Goal: Task Accomplishment & Management: Manage account settings

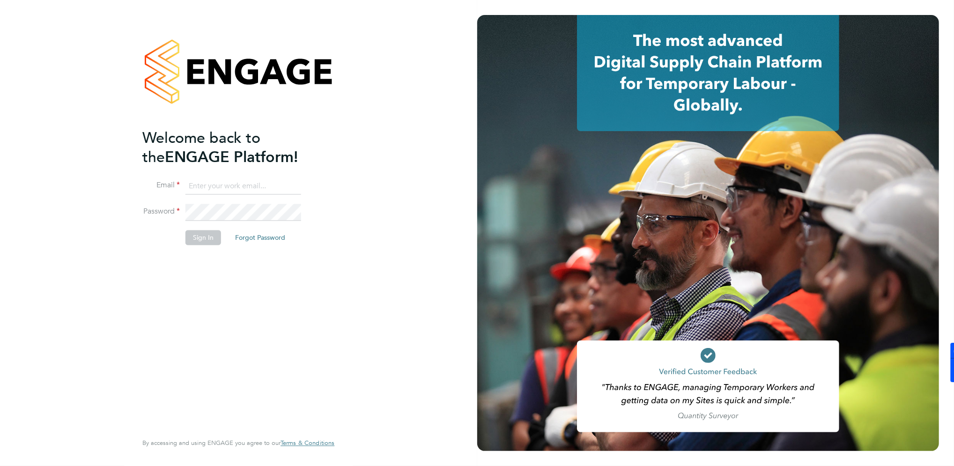
type input "k.smith2@setsquarerecruitment.com"
click at [199, 237] on button "Sign In" at bounding box center [204, 237] width 36 height 15
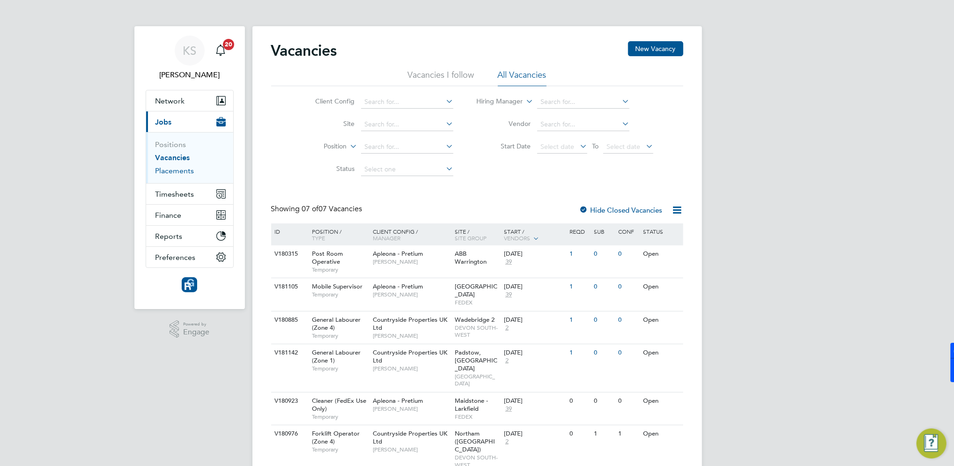
click at [178, 173] on link "Placements" at bounding box center [175, 170] width 39 height 9
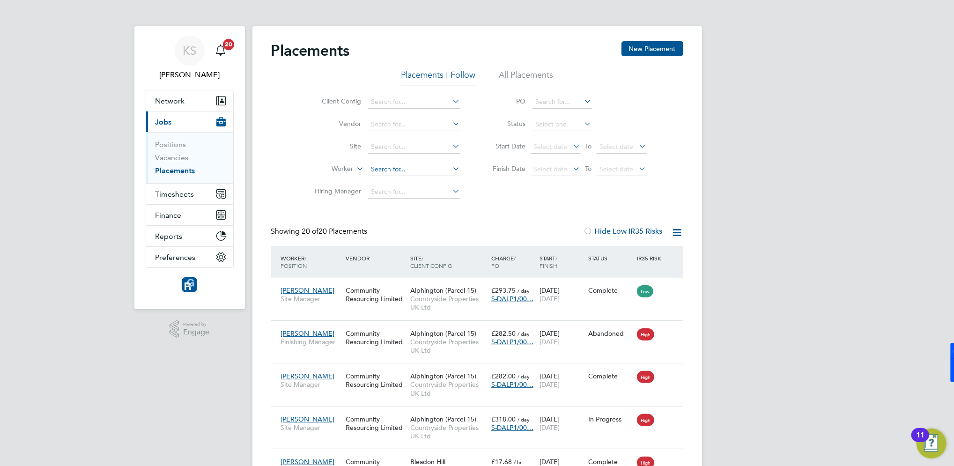
click at [378, 173] on input at bounding box center [414, 169] width 92 height 13
click at [409, 181] on li "[PERSON_NAME] rshall" at bounding box center [413, 182] width 93 height 13
type input "[PERSON_NAME]"
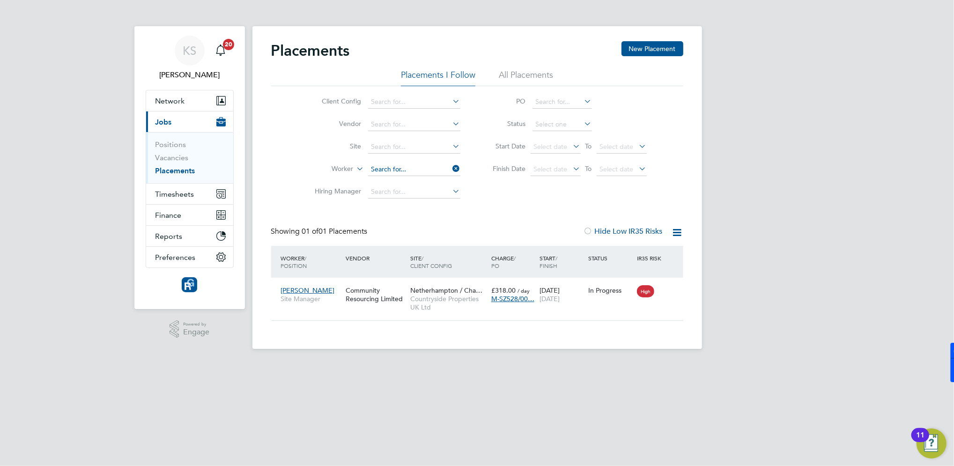
click at [436, 171] on input at bounding box center [414, 169] width 92 height 13
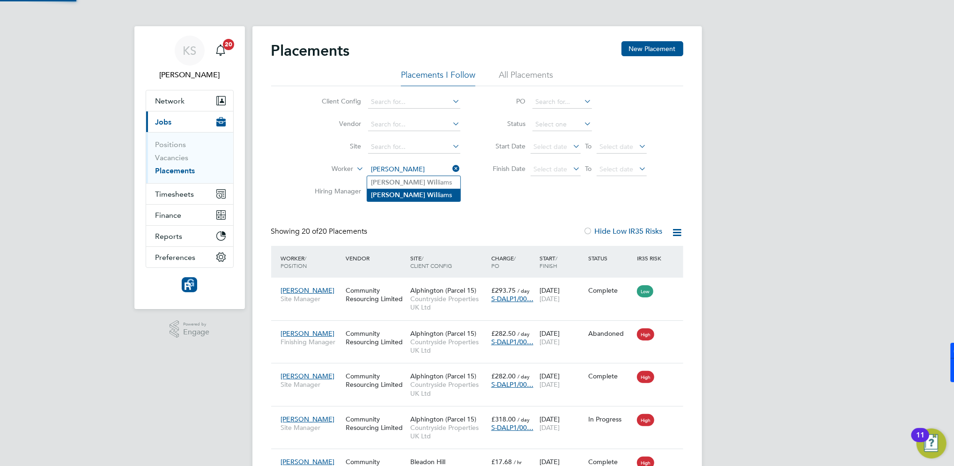
click at [403, 195] on li "[PERSON_NAME]" at bounding box center [413, 195] width 93 height 13
type input "[PERSON_NAME]"
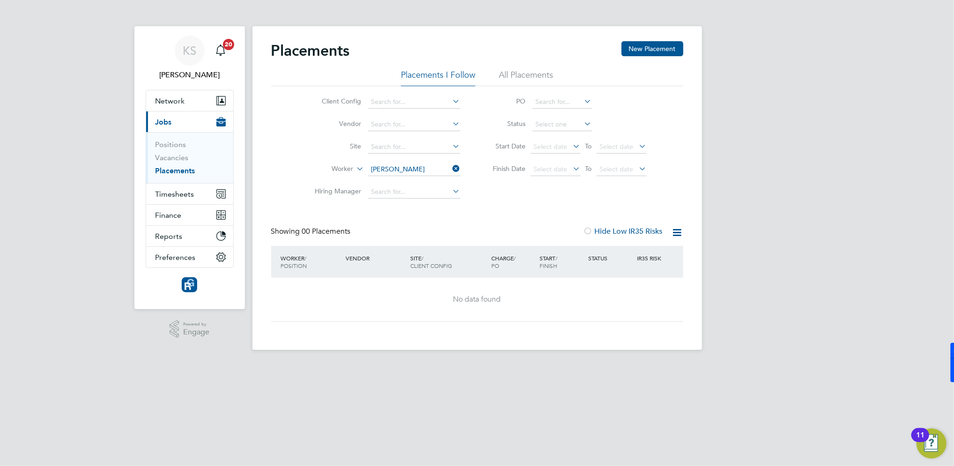
click at [530, 75] on li "All Placements" at bounding box center [526, 77] width 54 height 17
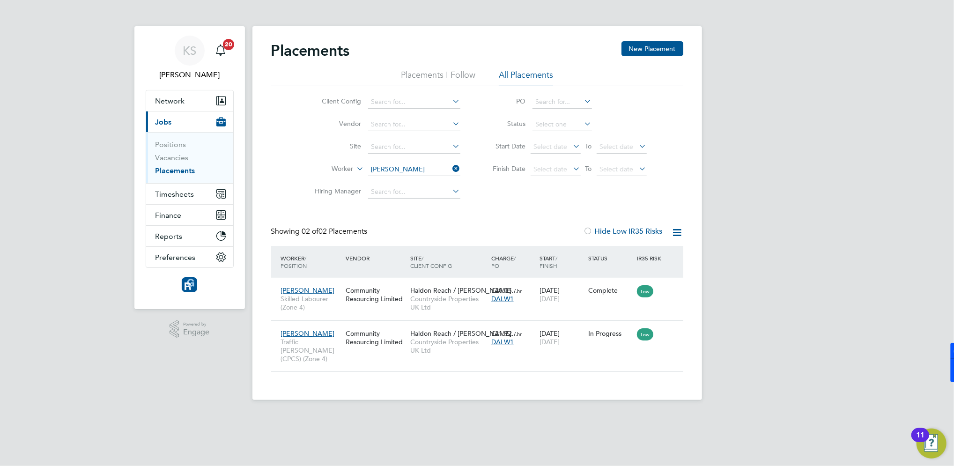
click at [679, 230] on icon at bounding box center [678, 233] width 12 height 12
click at [681, 193] on div "Client Config Vendor Site Worker [PERSON_NAME] Hiring Manager PO Status Start D…" at bounding box center [477, 144] width 412 height 117
click at [181, 195] on span "Timesheets" at bounding box center [175, 194] width 39 height 9
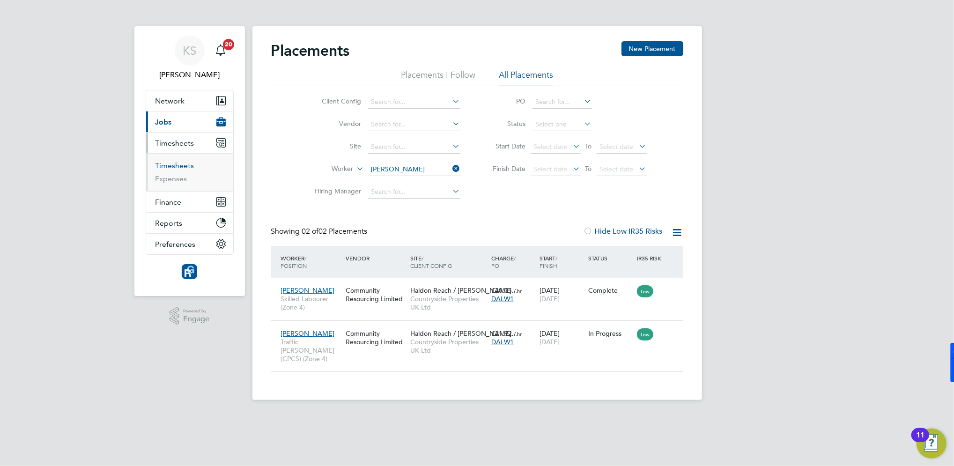
click at [180, 165] on link "Timesheets" at bounding box center [175, 165] width 39 height 9
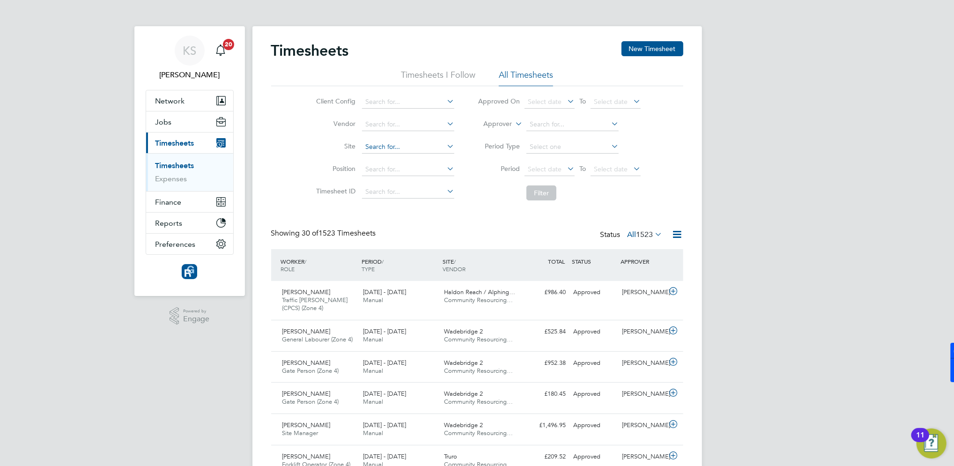
click at [371, 148] on input at bounding box center [408, 147] width 92 height 13
click at [383, 170] on li "[PERSON_NAME] (Parcel 15)" at bounding box center [419, 172] width 114 height 13
type input "Alphington (Parcel 15)"
click at [542, 193] on button "Filter" at bounding box center [542, 193] width 30 height 15
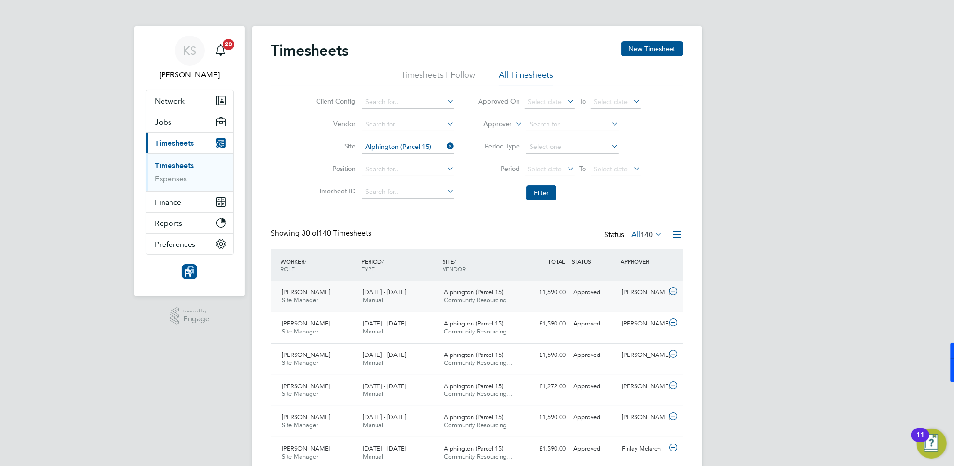
click at [312, 294] on span "[PERSON_NAME]" at bounding box center [306, 292] width 48 height 8
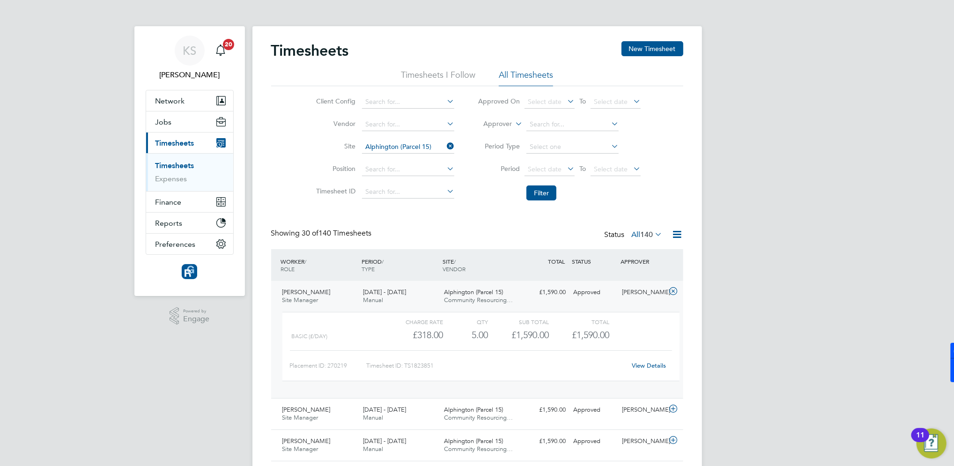
click at [657, 363] on link "View Details" at bounding box center [649, 366] width 34 height 8
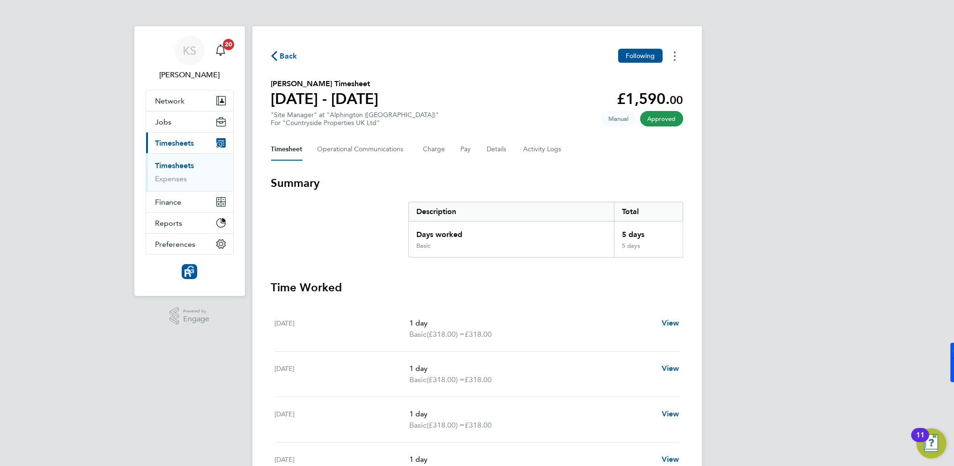
click at [674, 57] on icon "Timesheets Menu" at bounding box center [675, 56] width 2 height 9
click at [623, 161] on div "Back Following Download timesheet Simon Williams's Timesheet 15 - 21 Sept 2025 …" at bounding box center [478, 347] width 450 height 643
click at [356, 150] on Communications-tab "Operational Communications" at bounding box center [363, 149] width 91 height 22
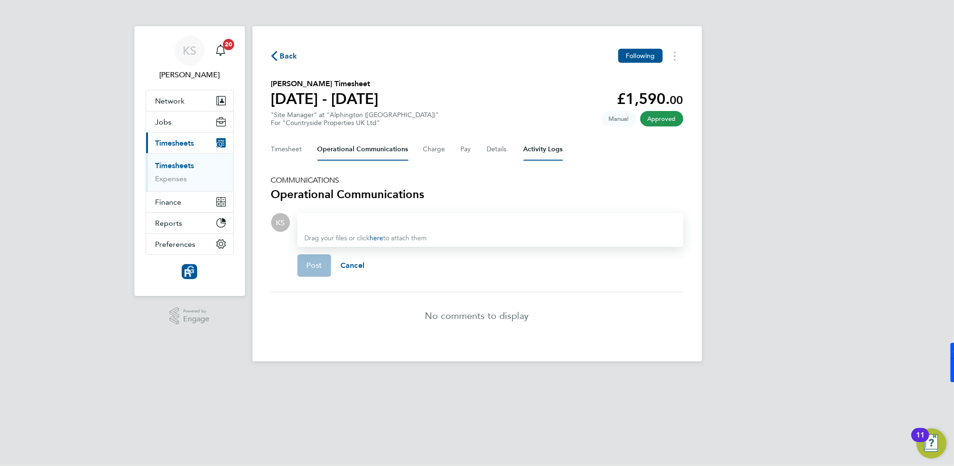
click at [527, 149] on Logs-tab "Activity Logs" at bounding box center [543, 149] width 39 height 22
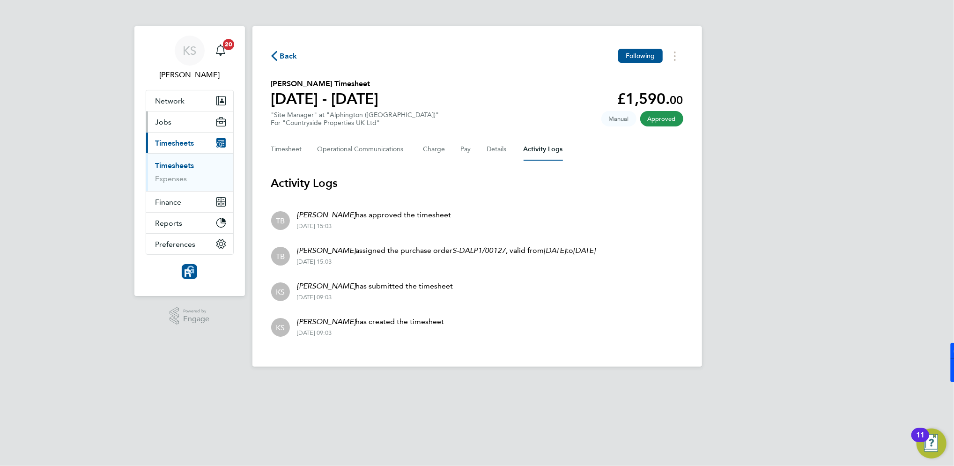
click at [163, 120] on span "Jobs" at bounding box center [164, 122] width 16 height 9
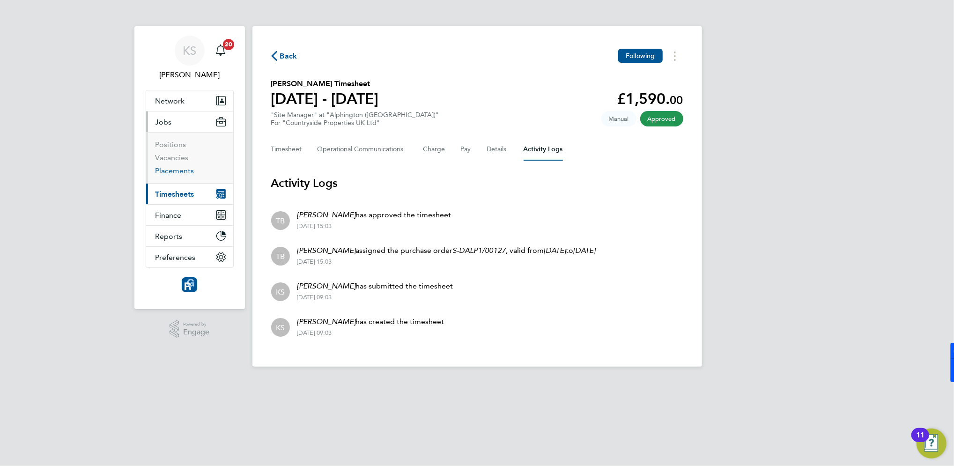
click at [175, 172] on link "Placements" at bounding box center [175, 170] width 39 height 9
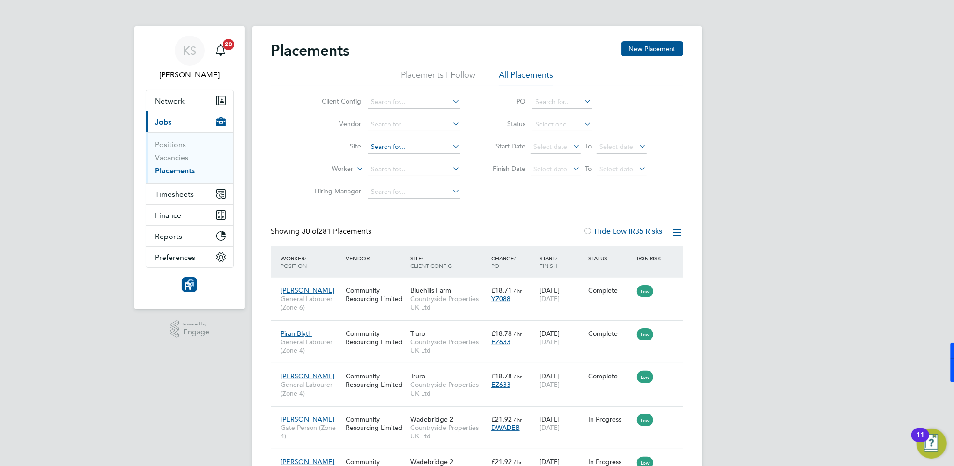
click at [415, 145] on input at bounding box center [414, 147] width 92 height 13
click at [426, 174] on li "Alp hington (Parcel 15)" at bounding box center [413, 172] width 93 height 13
type input "Alphington (Parcel 15)"
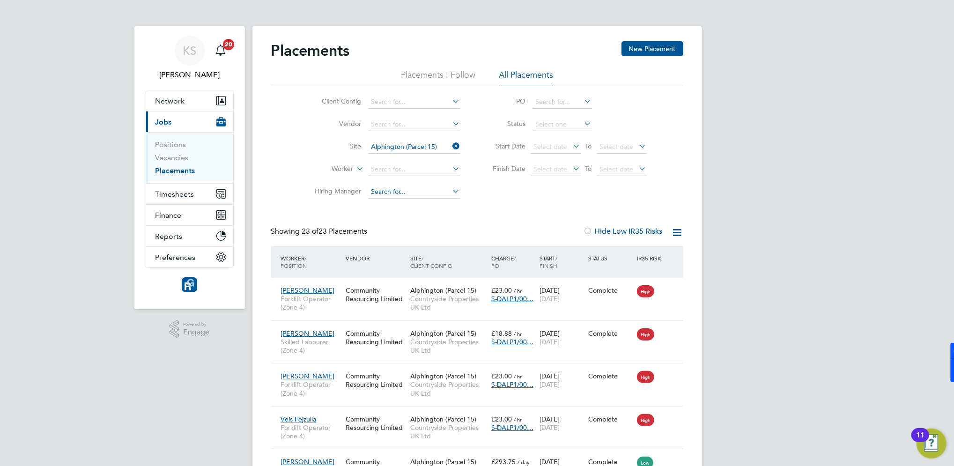
click at [397, 192] on input at bounding box center [414, 192] width 92 height 13
type input "t"
click at [409, 103] on input at bounding box center [414, 102] width 92 height 13
click at [379, 170] on input at bounding box center [414, 169] width 92 height 13
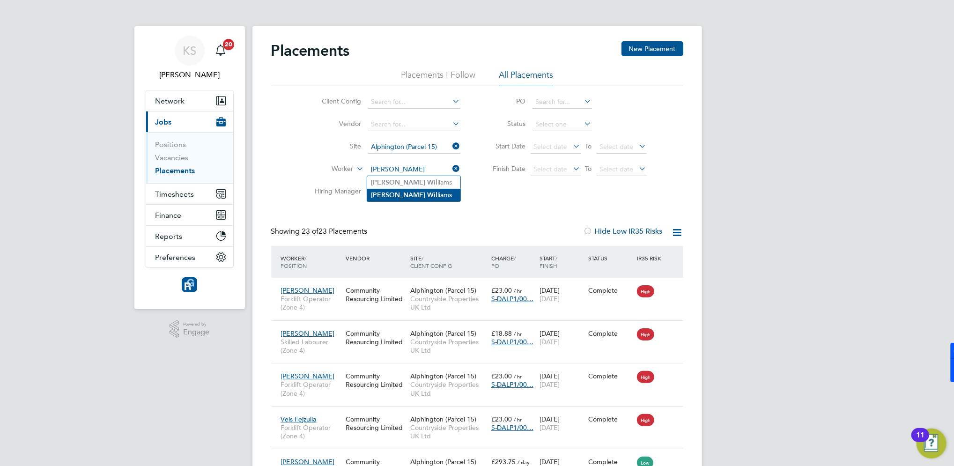
click at [411, 195] on li "[PERSON_NAME]" at bounding box center [413, 195] width 93 height 13
type input "[PERSON_NAME]"
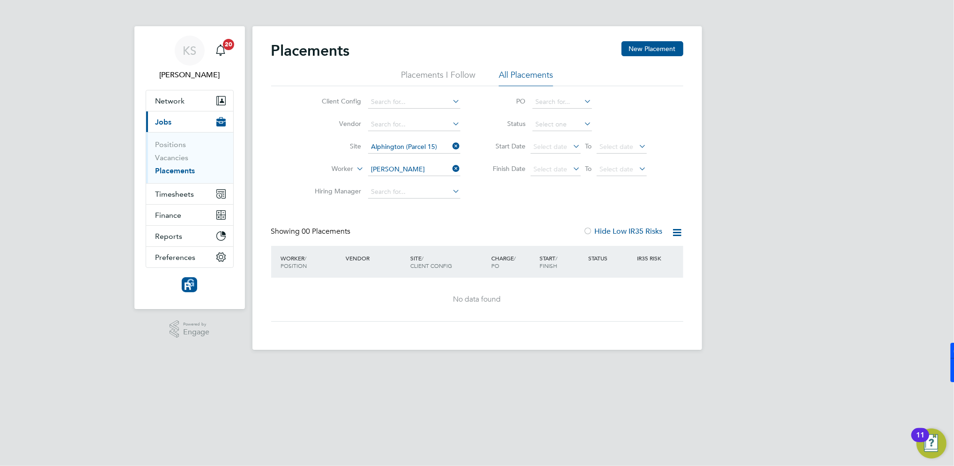
click at [678, 233] on icon at bounding box center [678, 233] width 12 height 12
click at [507, 215] on div "Placements New Placement Placements I Follow All Placements Client Config Vendo…" at bounding box center [477, 181] width 412 height 281
click at [458, 73] on li "Placements I Follow" at bounding box center [438, 77] width 74 height 17
